Goal: Task Accomplishment & Management: Complete application form

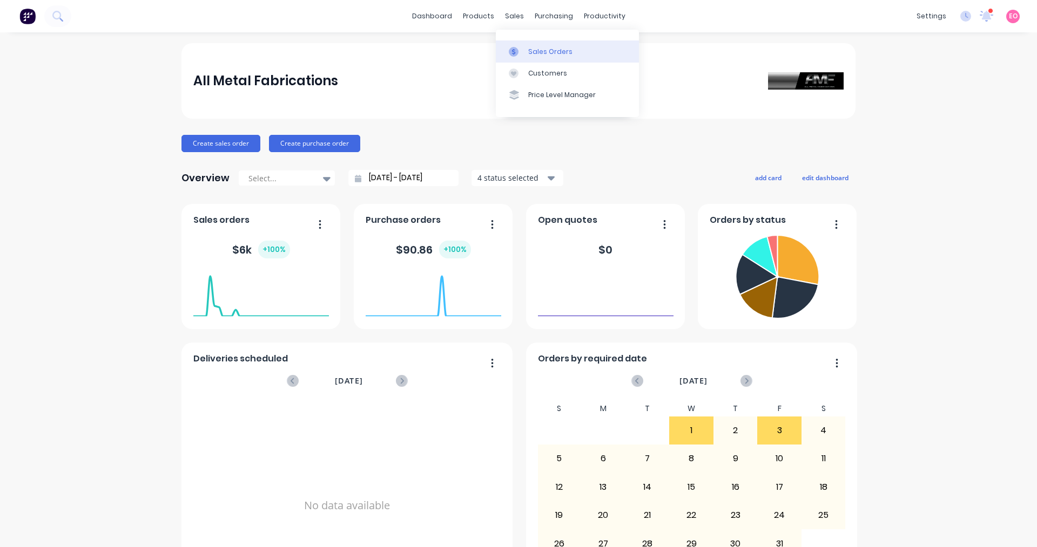
click at [531, 44] on link "Sales Orders" at bounding box center [567, 51] width 143 height 22
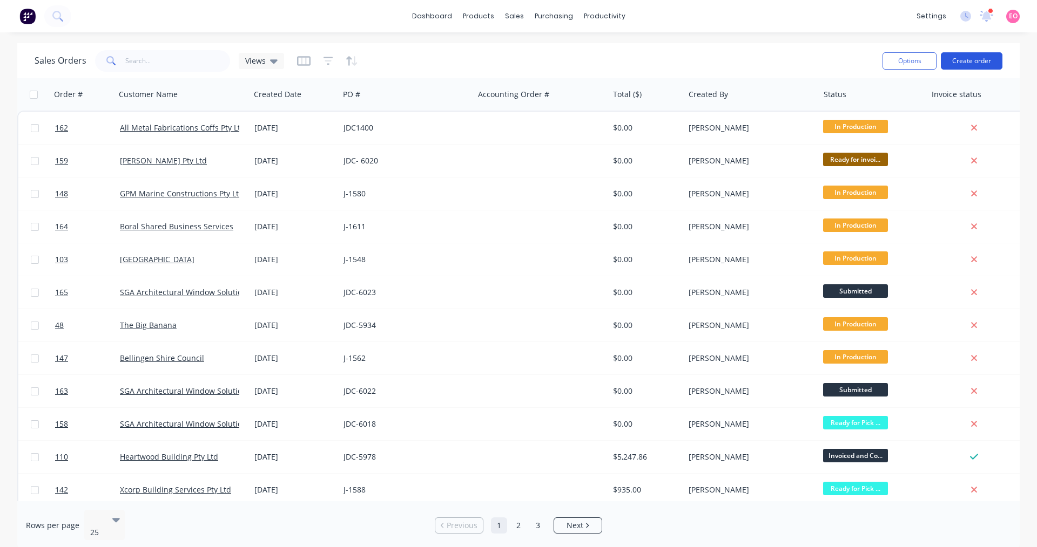
click at [956, 56] on button "Create order" at bounding box center [971, 60] width 62 height 17
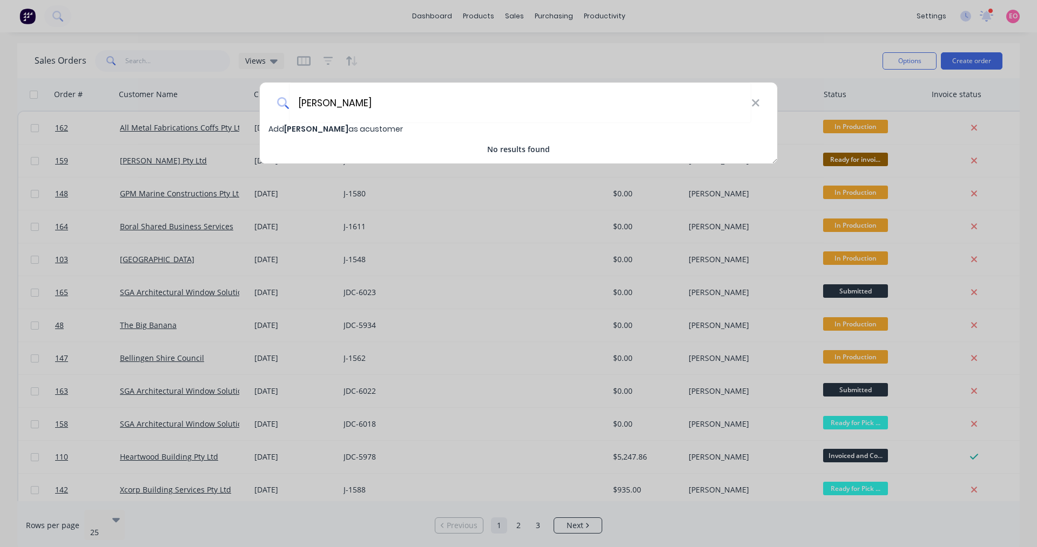
type input "[PERSON_NAME]"
click at [328, 124] on span "[PERSON_NAME]" at bounding box center [316, 129] width 64 height 11
select select "AU"
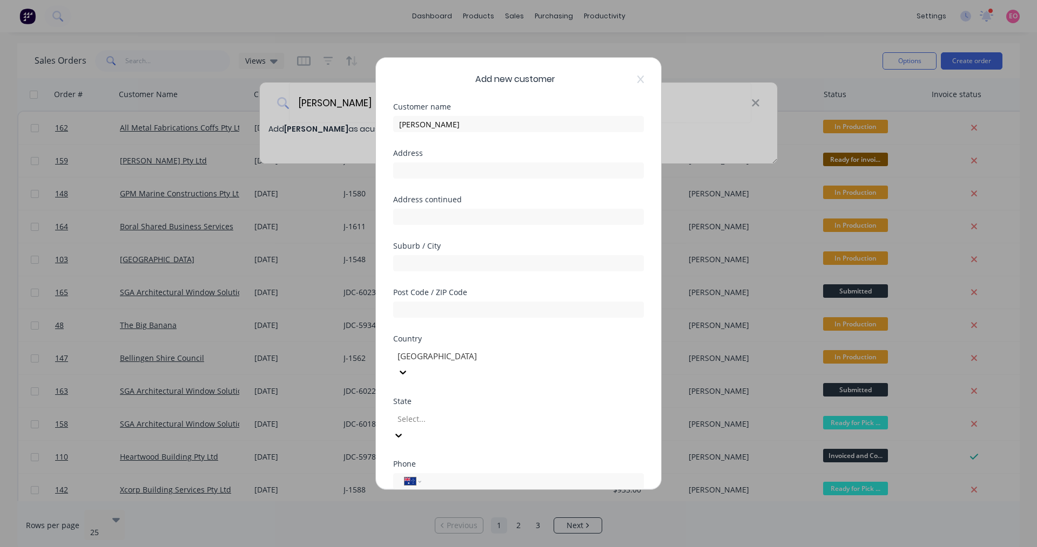
click at [437, 412] on div at bounding box center [473, 418] width 155 height 13
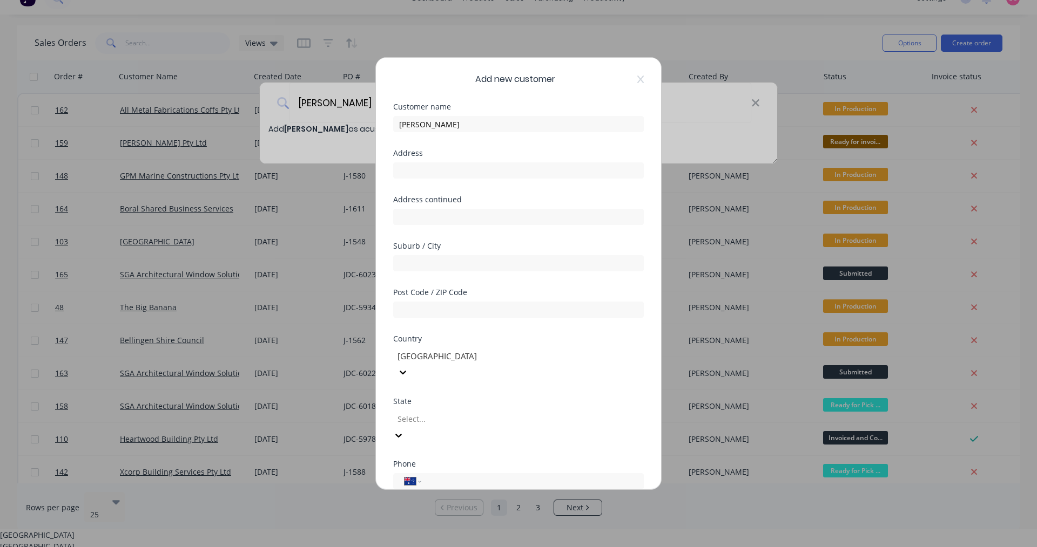
click at [430, 541] on div "[GEOGRAPHIC_DATA]" at bounding box center [518, 546] width 1037 height 11
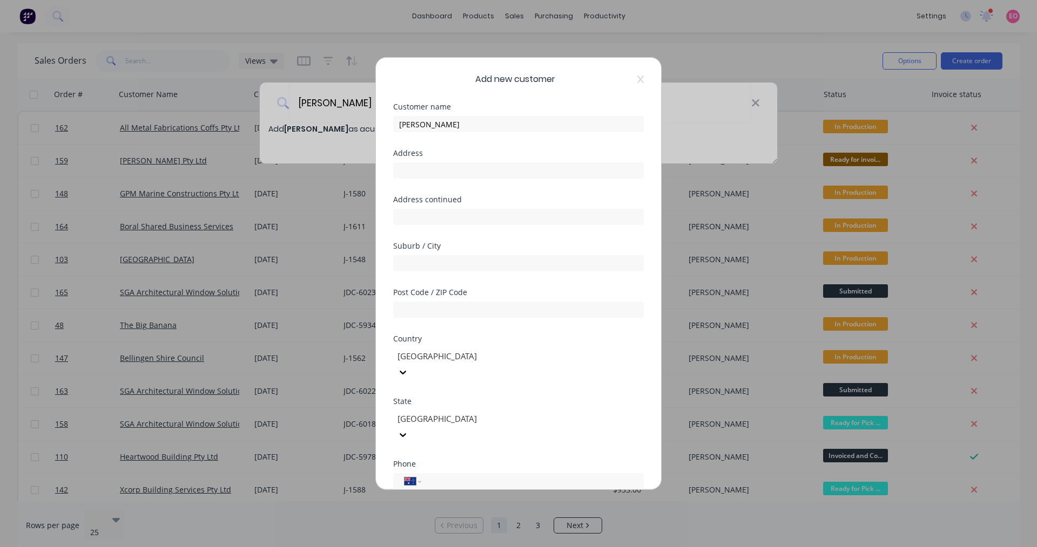
scroll to position [0, 0]
click at [451, 461] on div "Phone International [GEOGRAPHIC_DATA] [GEOGRAPHIC_DATA] [GEOGRAPHIC_DATA] [GEOG…" at bounding box center [518, 475] width 251 height 29
click at [461, 476] on input "tel" at bounding box center [531, 482] width 204 height 12
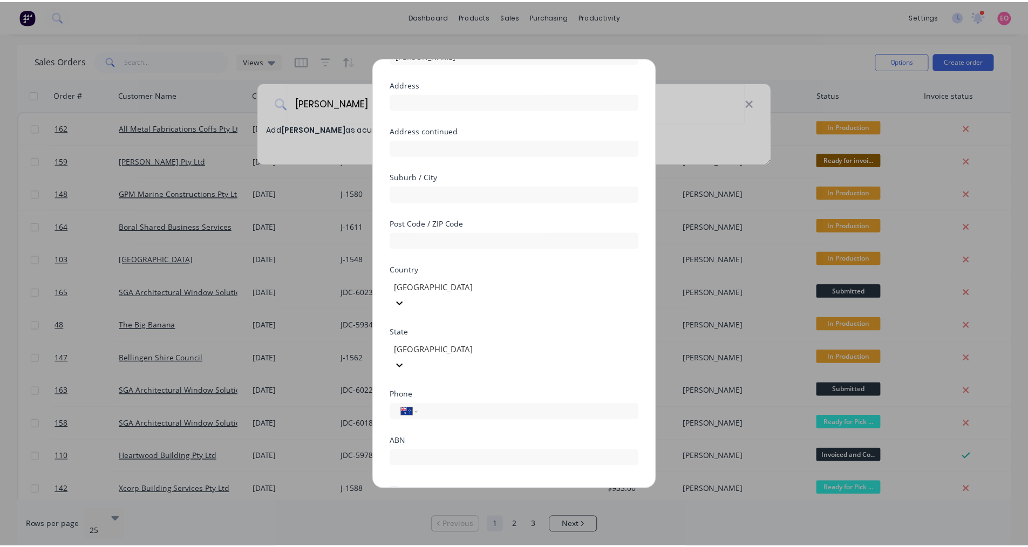
scroll to position [95, 0]
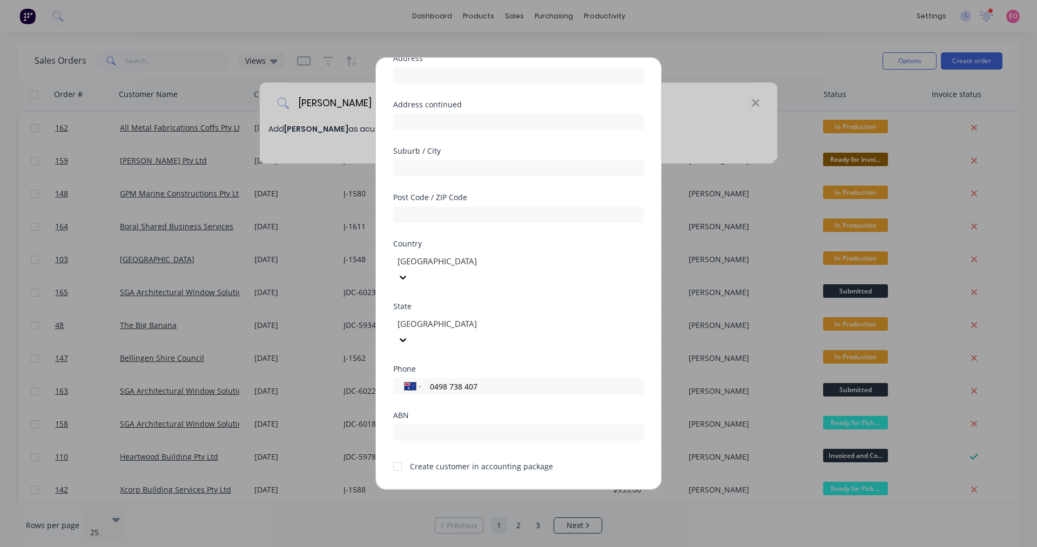
type input "0498 738 407"
click at [493, 490] on button "Save" at bounding box center [484, 498] width 59 height 17
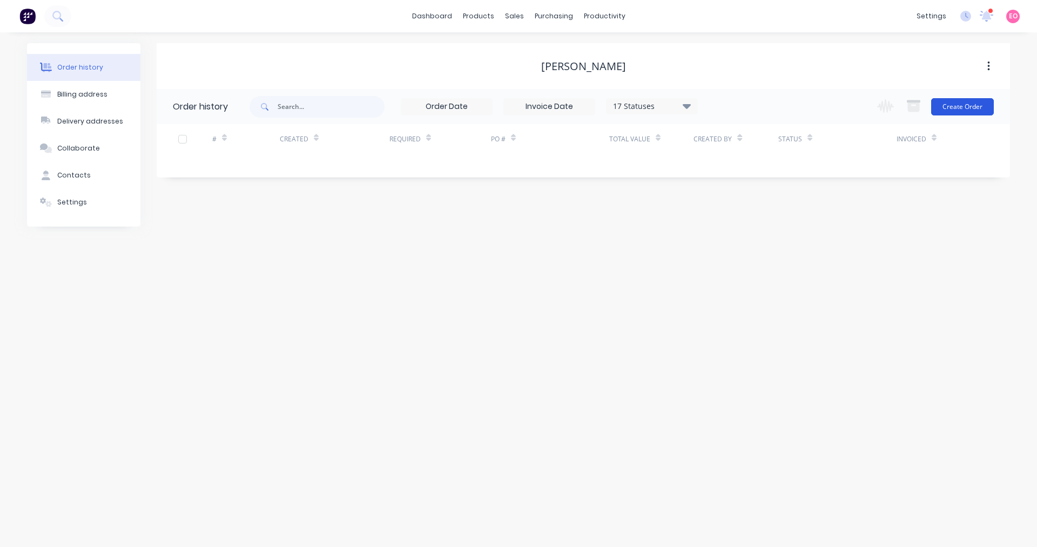
click at [961, 110] on button "Create Order" at bounding box center [962, 106] width 63 height 17
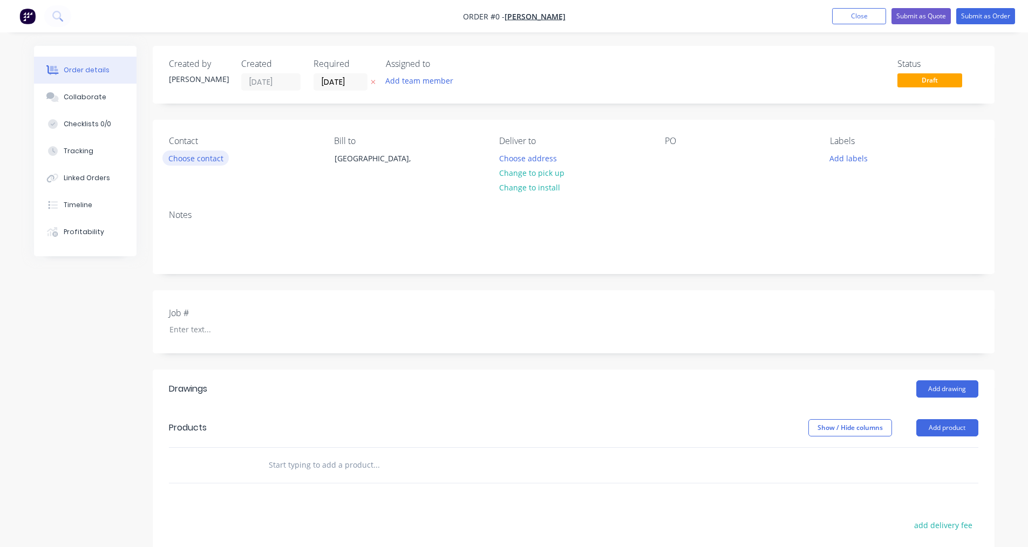
click at [216, 154] on button "Choose contact" at bounding box center [196, 158] width 66 height 15
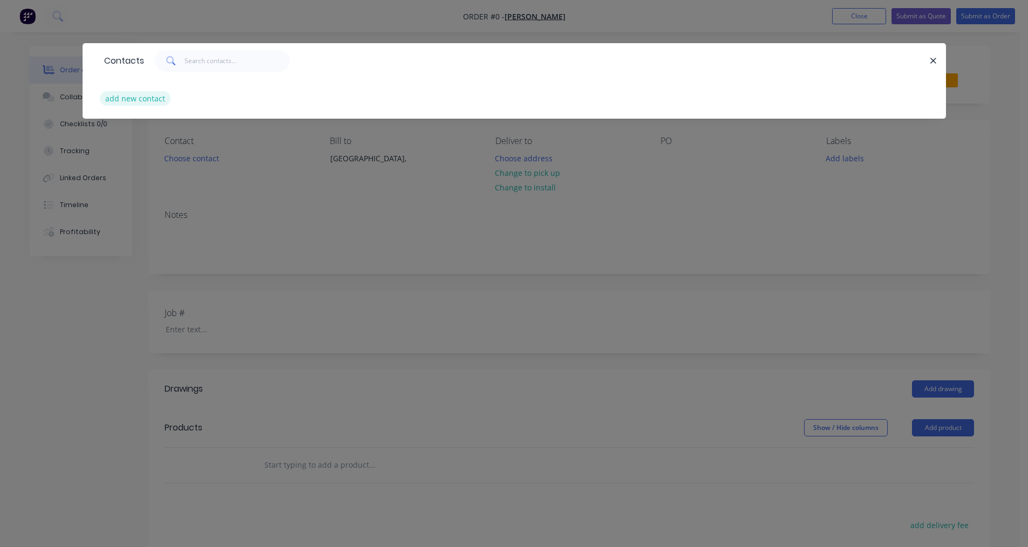
click at [122, 100] on button "add new contact" at bounding box center [135, 98] width 71 height 15
select select "AU"
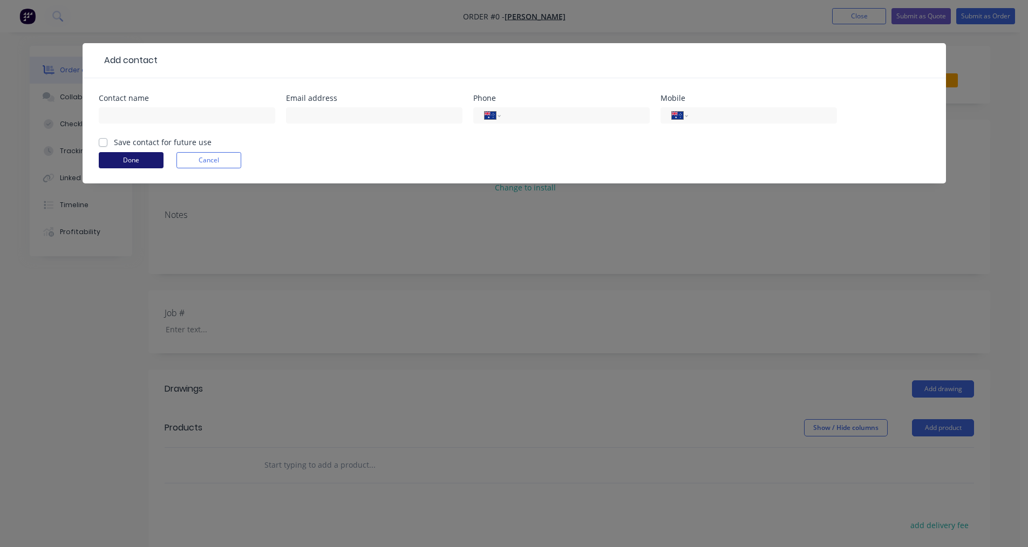
click at [136, 158] on button "Done" at bounding box center [131, 160] width 65 height 16
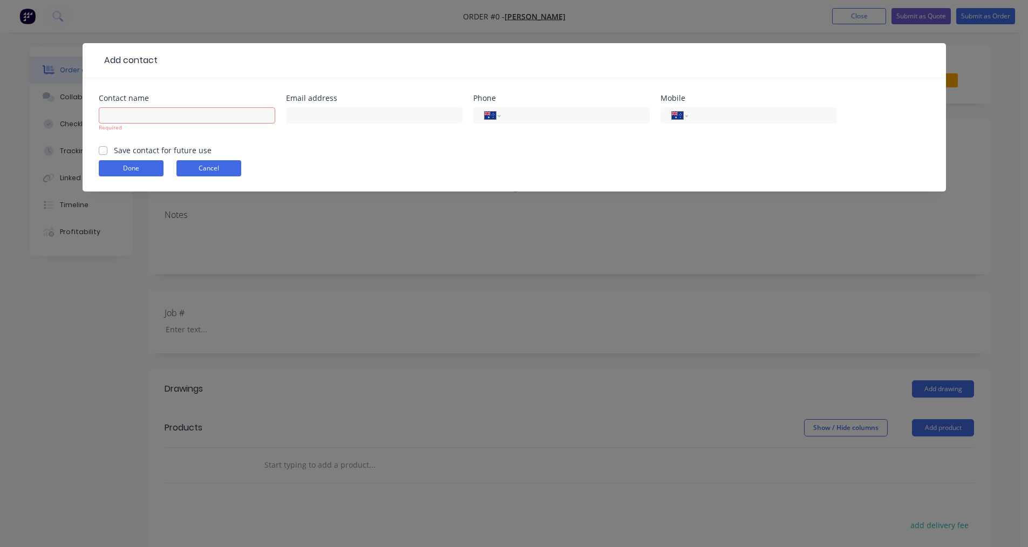
click at [200, 163] on button "Cancel" at bounding box center [209, 168] width 65 height 16
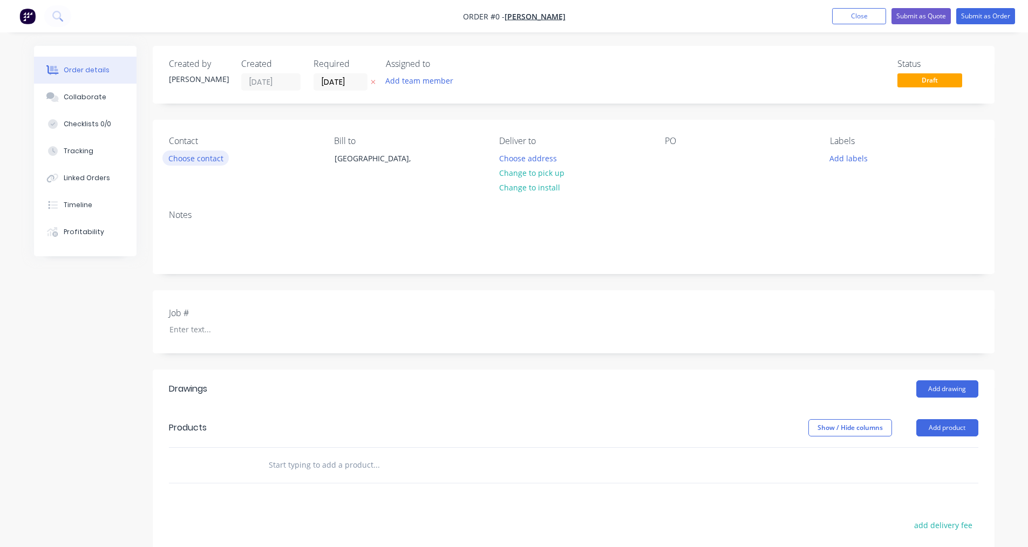
click at [209, 165] on button "Choose contact" at bounding box center [196, 158] width 66 height 15
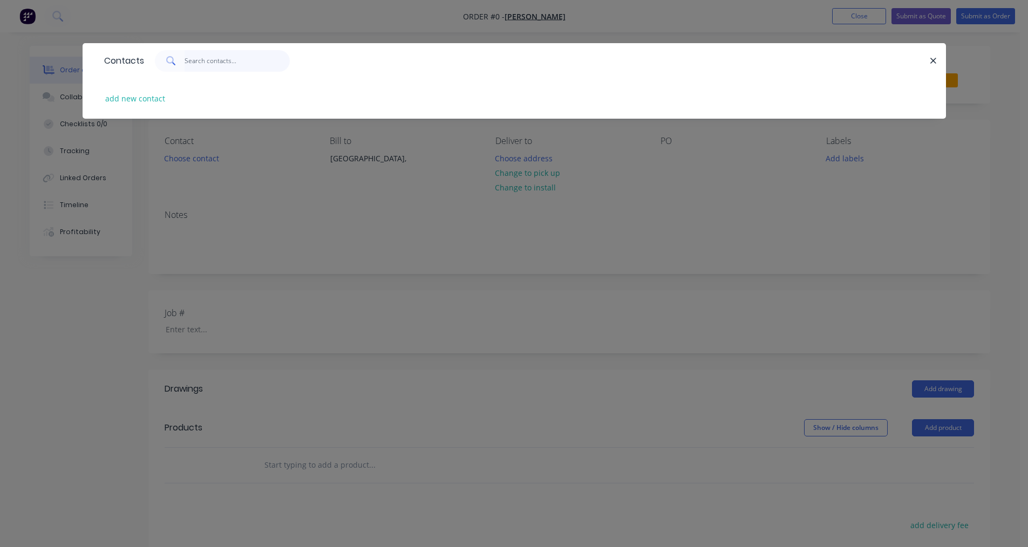
click at [215, 57] on input "text" at bounding box center [237, 61] width 105 height 22
type input "[PERSON_NAME]"
click at [171, 63] on icon at bounding box center [170, 60] width 8 height 8
click at [141, 98] on button "add new contact" at bounding box center [135, 98] width 71 height 15
select select "AU"
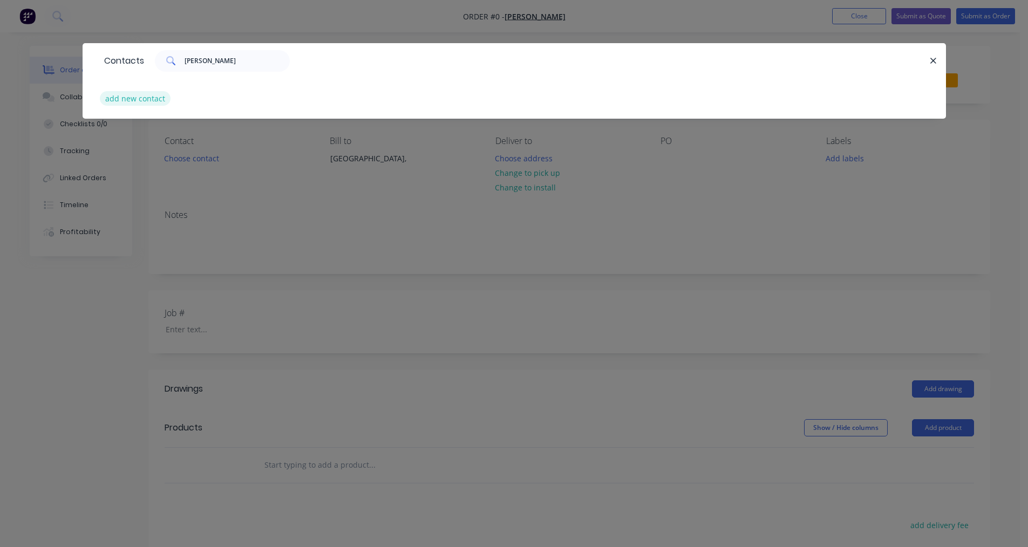
select select "AU"
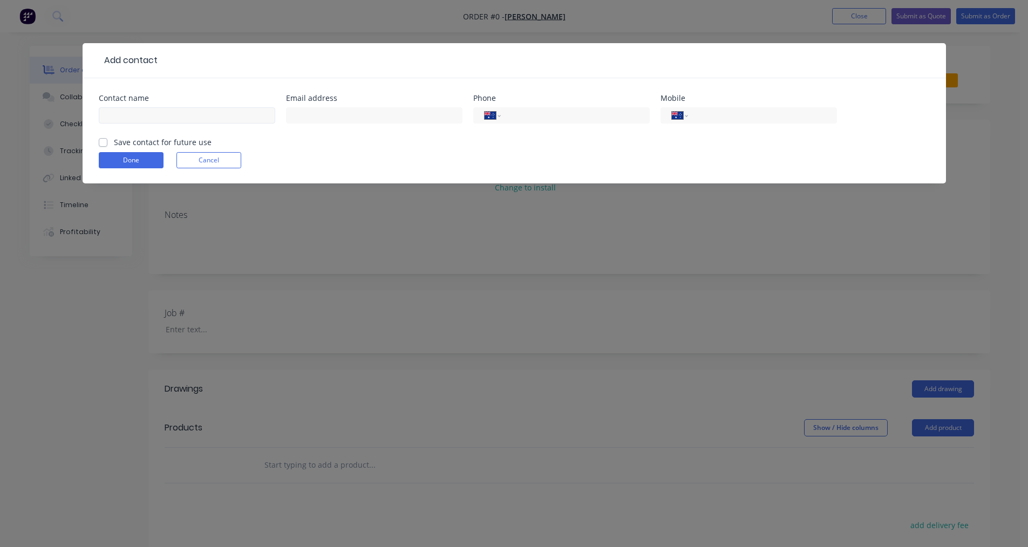
click at [204, 109] on div "Contact name" at bounding box center [187, 115] width 177 height 42
click at [202, 116] on input "text" at bounding box center [187, 115] width 177 height 16
type input "O"
type input "[PERSON_NAME]"
type input "0498 738 407"
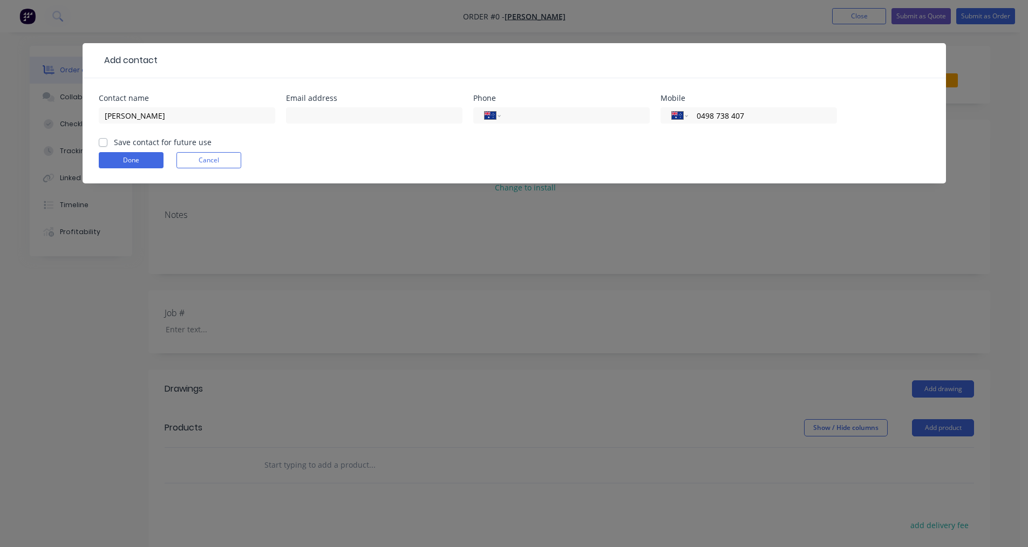
click at [107, 138] on div "Save contact for future use" at bounding box center [155, 142] width 113 height 11
click at [114, 143] on label "Save contact for future use" at bounding box center [163, 142] width 98 height 11
click at [104, 143] on input "Save contact for future use" at bounding box center [103, 142] width 9 height 10
checkbox input "true"
click at [118, 164] on button "Done" at bounding box center [131, 160] width 65 height 16
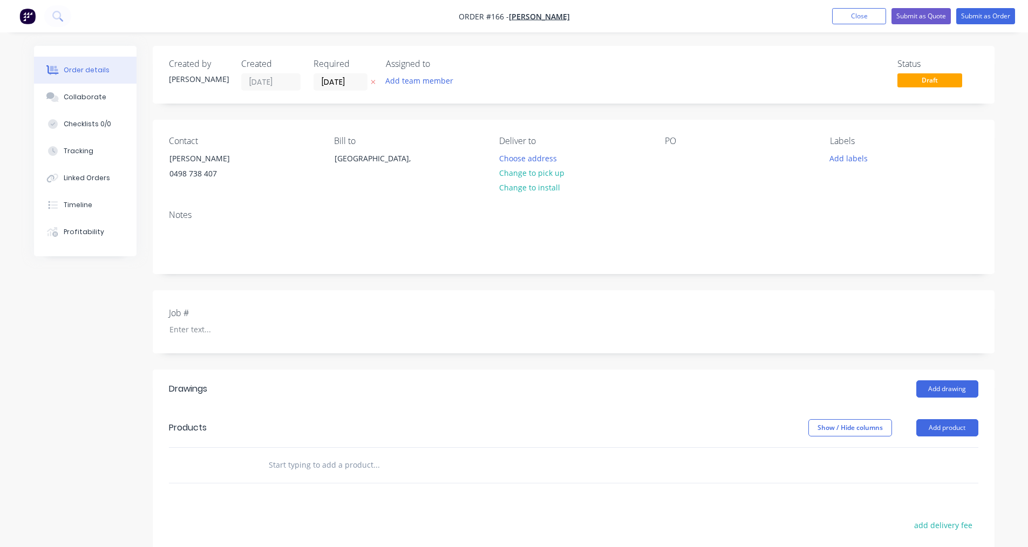
click at [296, 465] on input "text" at bounding box center [376, 466] width 216 height 22
click at [666, 158] on div at bounding box center [673, 159] width 17 height 16
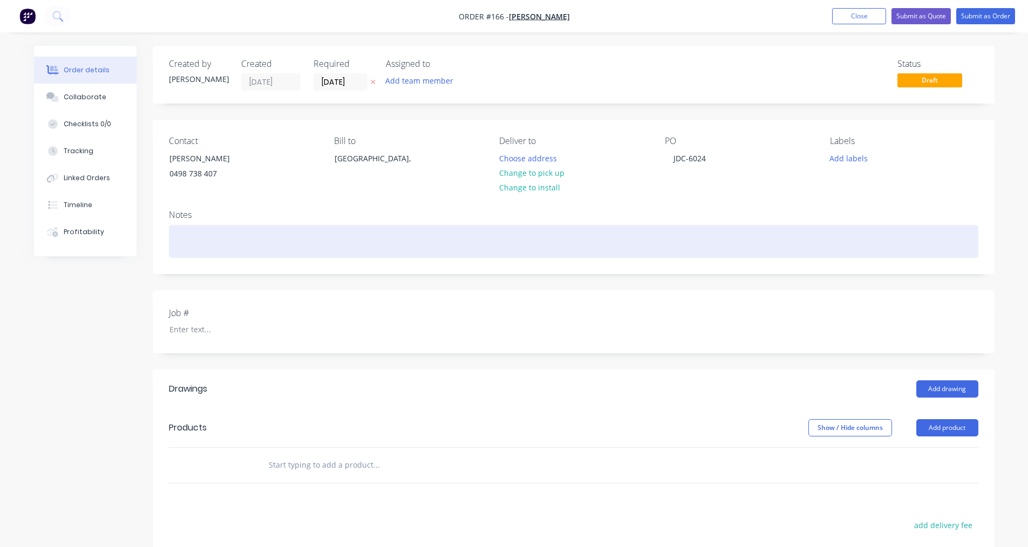
click at [221, 234] on div at bounding box center [574, 241] width 810 height 33
drag, startPoint x: 303, startPoint y: 241, endPoint x: 161, endPoint y: 231, distance: 142.3
click at [161, 231] on div "Notes Fabricate S/S Benchtop flashing" at bounding box center [574, 237] width 842 height 72
drag, startPoint x: 236, startPoint y: 246, endPoint x: 334, endPoint y: 230, distance: 98.4
click at [334, 230] on div "Fabricate S/S Benchtop flashing" at bounding box center [574, 241] width 810 height 33
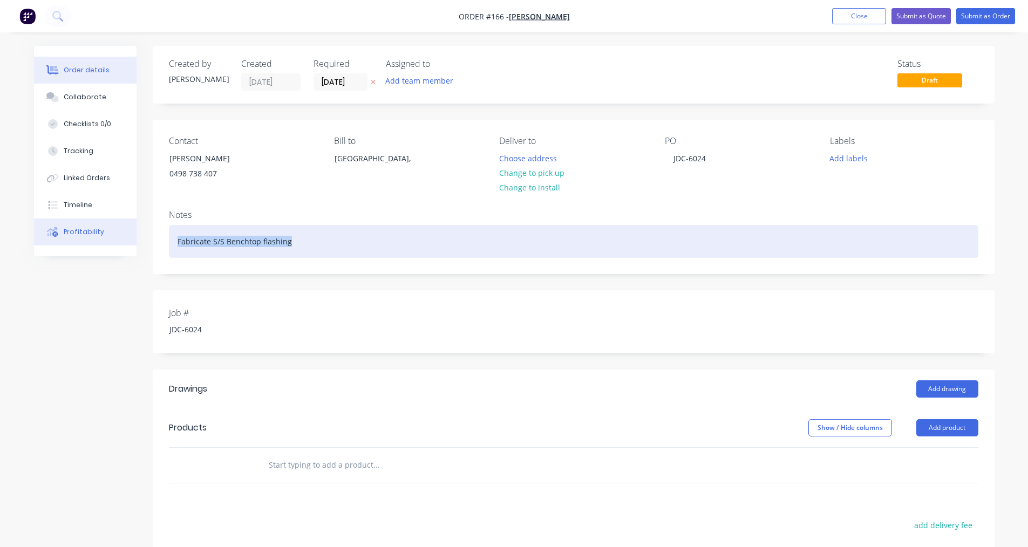
drag, startPoint x: 321, startPoint y: 237, endPoint x: 110, endPoint y: 233, distance: 211.1
click at [110, 233] on div "Order details Collaborate Checklists 0/0 Tracking Linked Orders Timeline Profit…" at bounding box center [514, 402] width 983 height 713
copy div "Fabricate S/S Benchtop flashing"
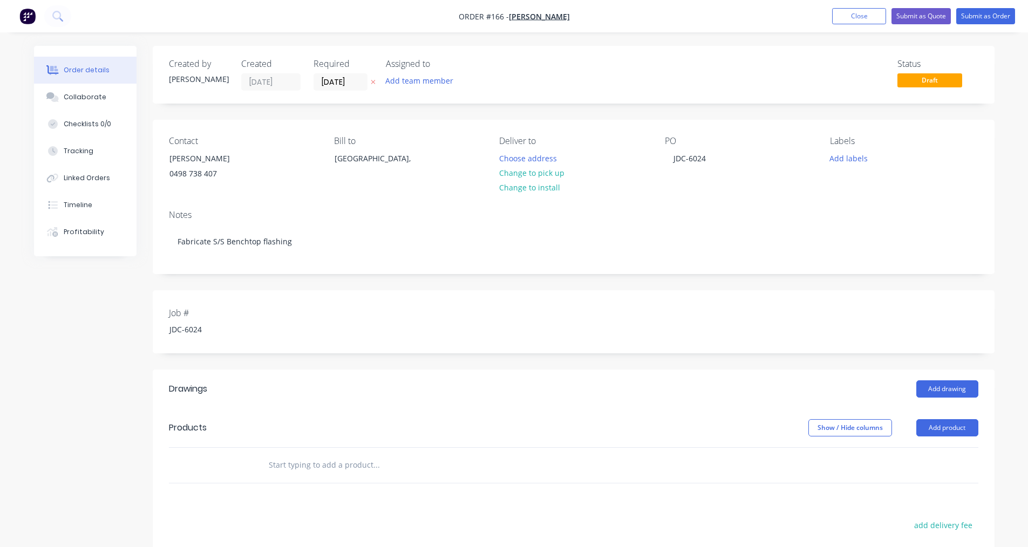
click at [330, 418] on header "Products Show / Hide columns Add product" at bounding box center [574, 428] width 842 height 39
click at [314, 467] on input "text" at bounding box center [376, 466] width 216 height 22
paste input "Fabricate S/S Benchtop flashing"
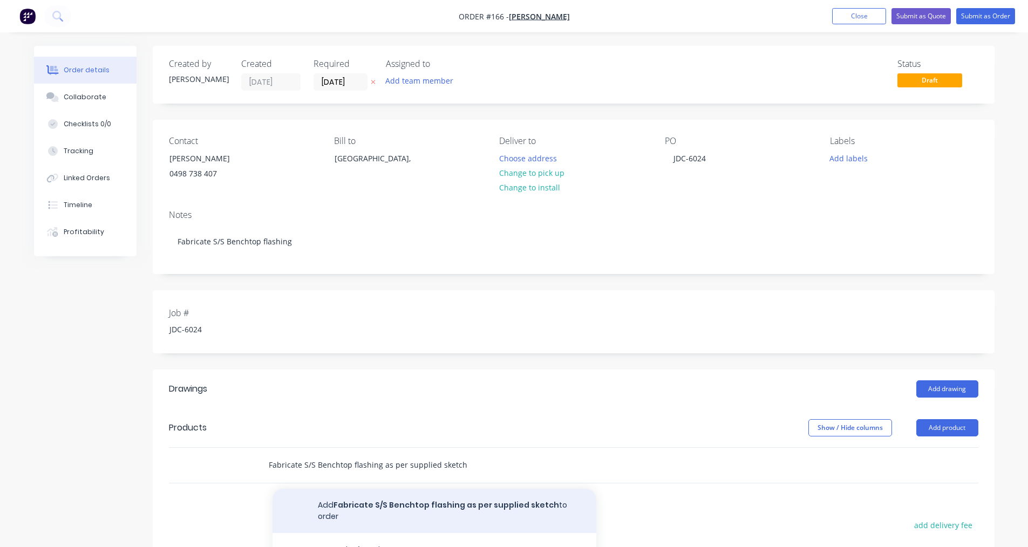
type input "Fabricate S/S Benchtop flashing as per supplied sketch"
click at [460, 513] on button "Add Fabricate S/S Benchtop flashing as per supplied sketch to order" at bounding box center [435, 511] width 324 height 44
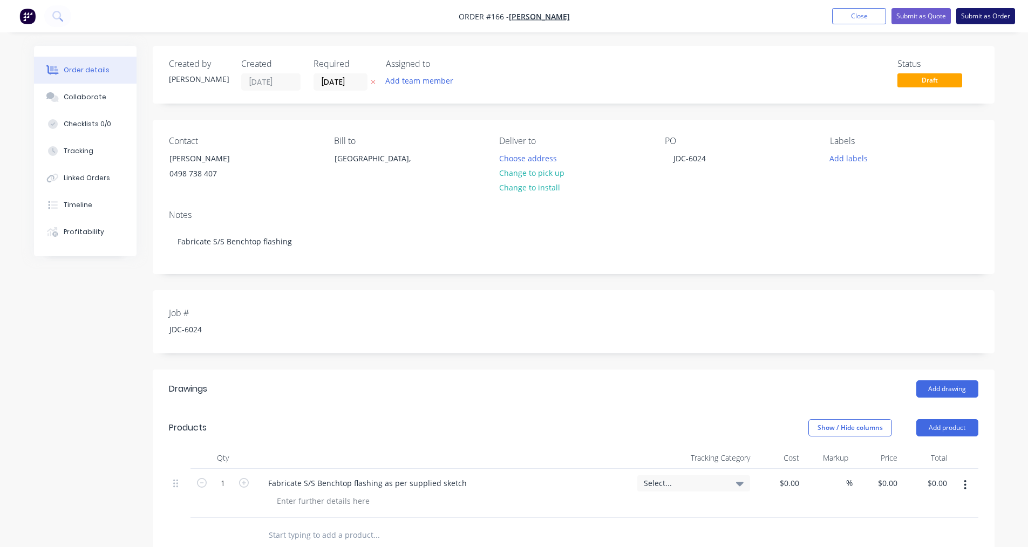
click at [991, 13] on button "Submit as Order" at bounding box center [986, 16] width 59 height 16
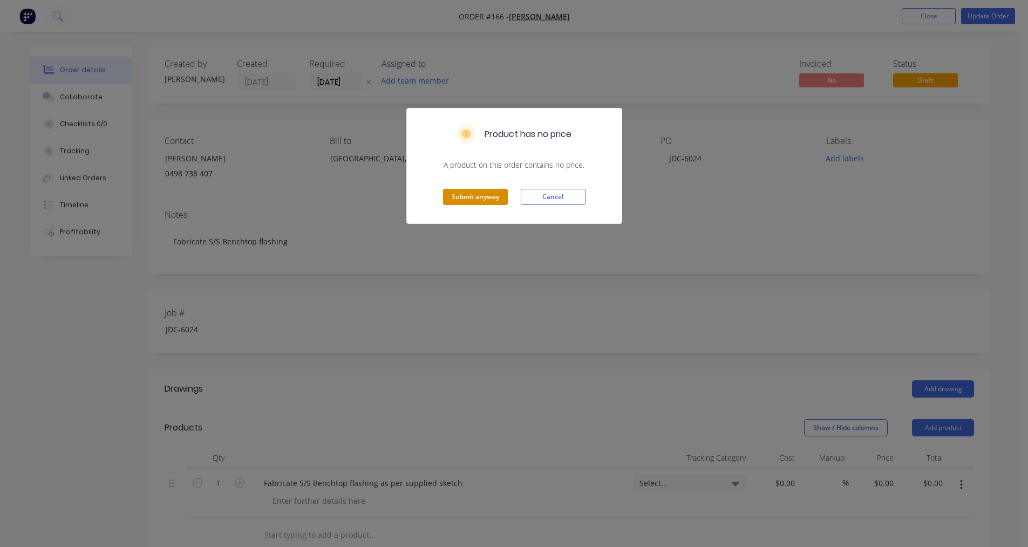
click at [500, 190] on button "Submit anyway" at bounding box center [475, 197] width 65 height 16
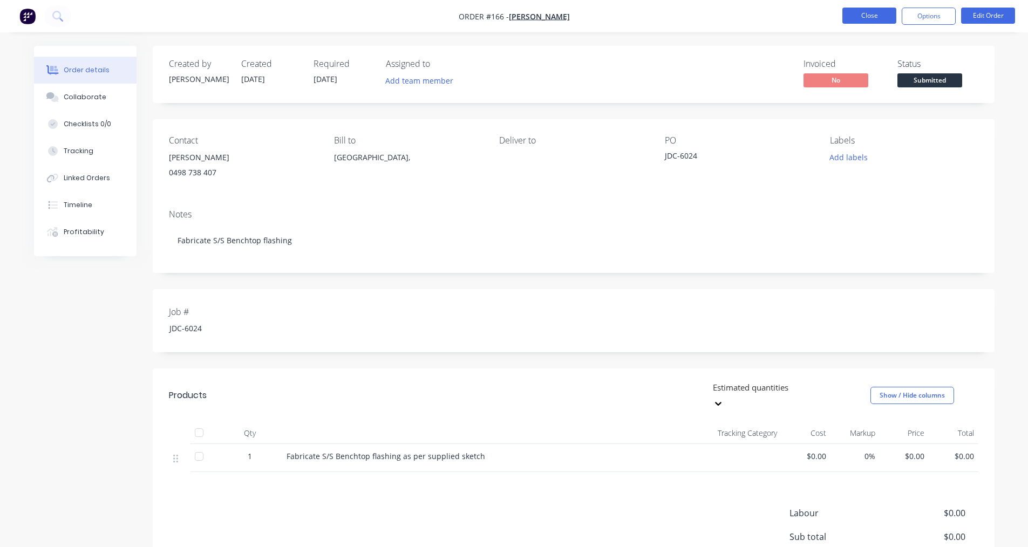
click at [858, 14] on button "Close" at bounding box center [870, 16] width 54 height 16
click at [861, 17] on button "Close" at bounding box center [870, 16] width 54 height 16
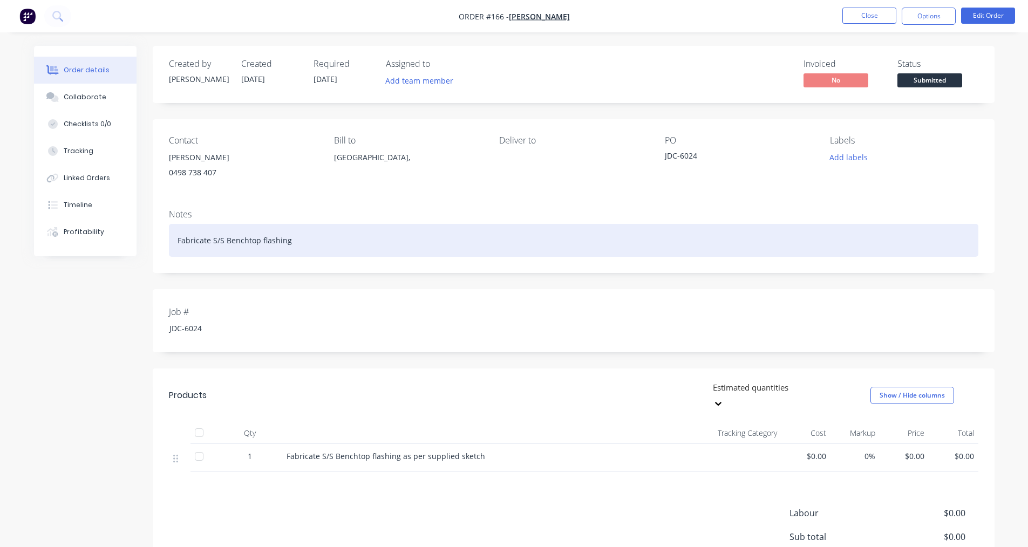
click at [415, 224] on div "Fabricate S/S Benchtop flashing" at bounding box center [574, 240] width 810 height 33
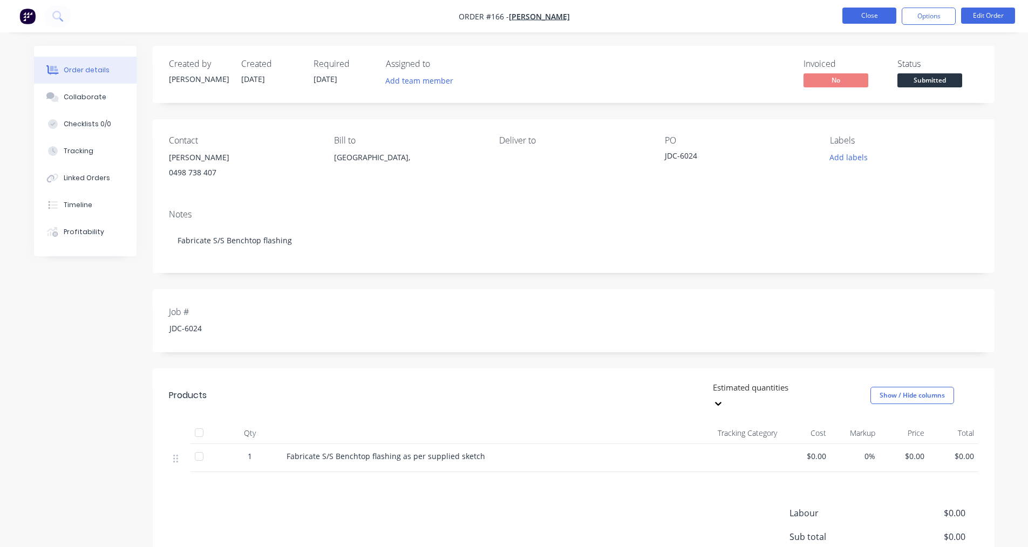
click at [875, 16] on button "Close" at bounding box center [870, 16] width 54 height 16
